Goal: Task Accomplishment & Management: Complete application form

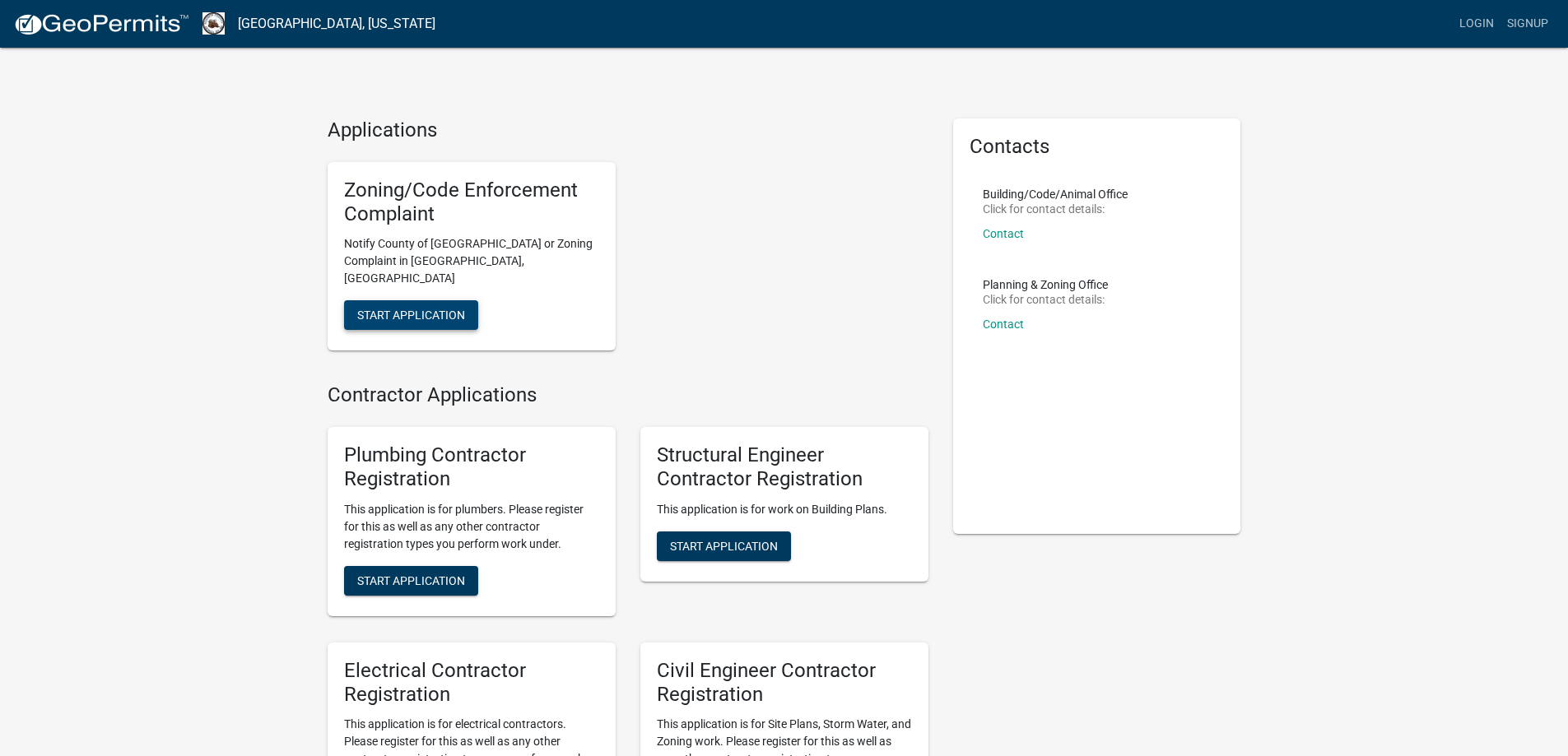
click at [415, 308] on span "Start Application" at bounding box center [410, 315] width 108 height 14
